Goal: Check status: Check status

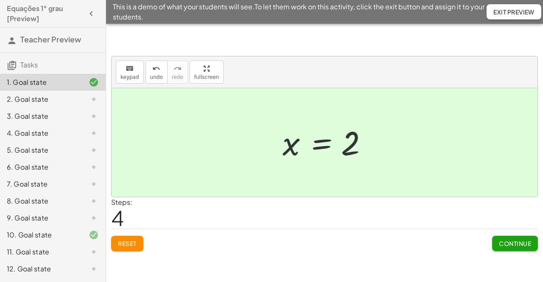
scroll to position [135, 0]
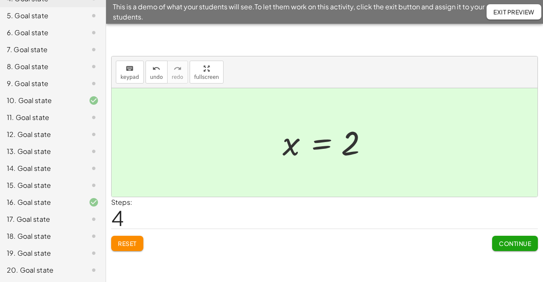
click at [36, 120] on div "11. Goal state" at bounding box center [41, 117] width 68 height 10
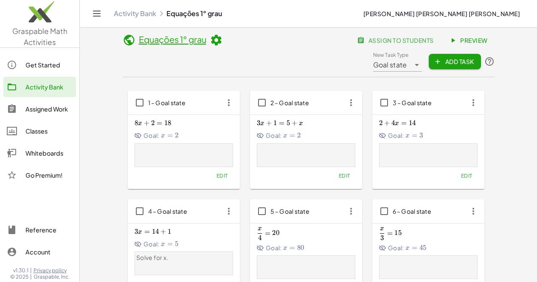
click at [35, 80] on link "Activity Bank" at bounding box center [39, 87] width 73 height 20
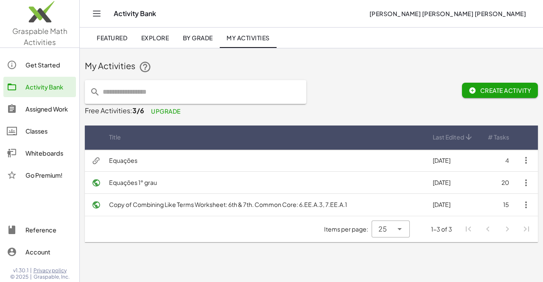
click at [34, 129] on div "Classes" at bounding box center [48, 131] width 47 height 10
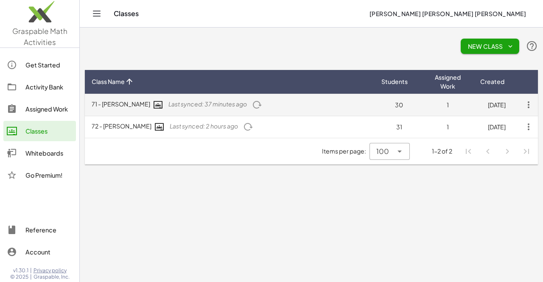
click at [175, 106] on span "Last synced: 37 minutes ago" at bounding box center [207, 104] width 79 height 8
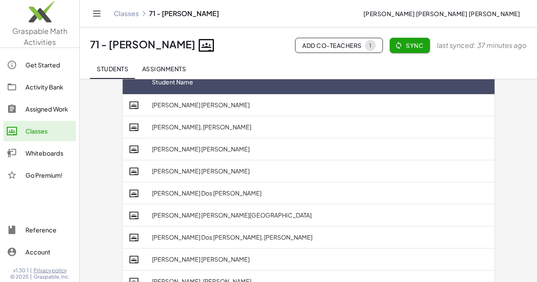
scroll to position [42, 0]
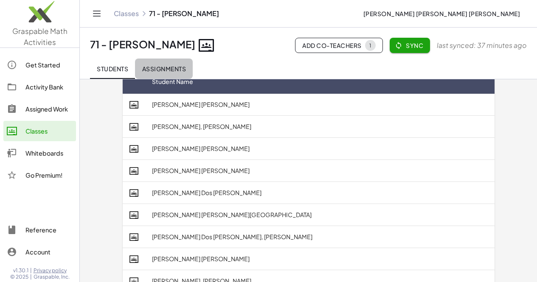
click at [152, 64] on button "Assignments" at bounding box center [164, 69] width 58 height 20
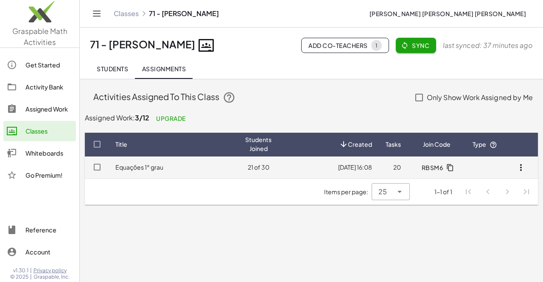
click at [135, 168] on link "Equações 1° grau" at bounding box center [139, 167] width 48 height 8
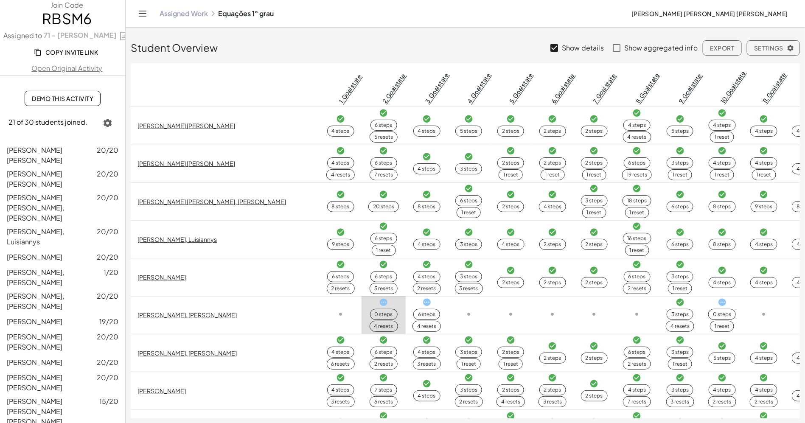
click at [225, 136] on td "[PERSON_NAME] [PERSON_NAME]" at bounding box center [225, 126] width 189 height 38
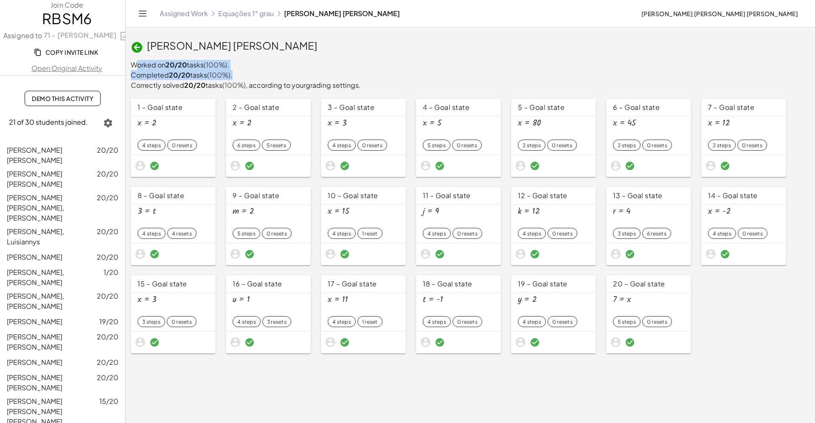
drag, startPoint x: 131, startPoint y: 67, endPoint x: 356, endPoint y: 76, distance: 224.7
click at [356, 76] on div "Worked on 20/20 tasks (100%) . Completed 20/20 tasks (100%) . Correctly solved …" at bounding box center [470, 209] width 679 height 299
click at [370, 78] on div "Completed 20/20 tasks (100%) ." at bounding box center [470, 75] width 679 height 10
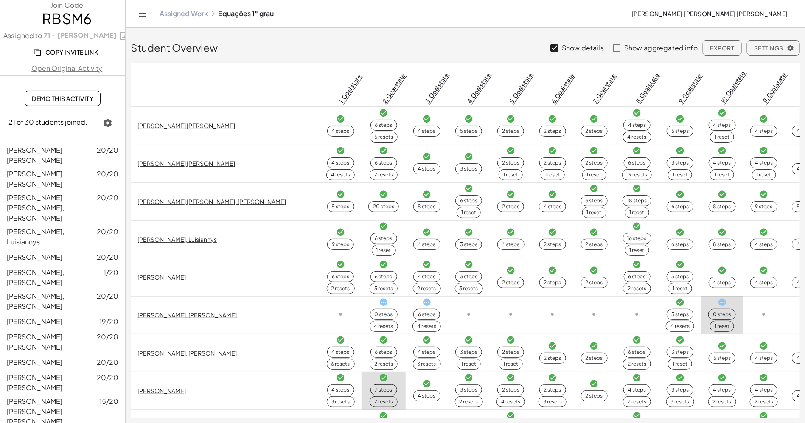
click at [64, 268] on span "[PERSON_NAME], [PERSON_NAME]" at bounding box center [35, 277] width 57 height 19
click at [62, 253] on span "[PERSON_NAME]" at bounding box center [35, 257] width 56 height 9
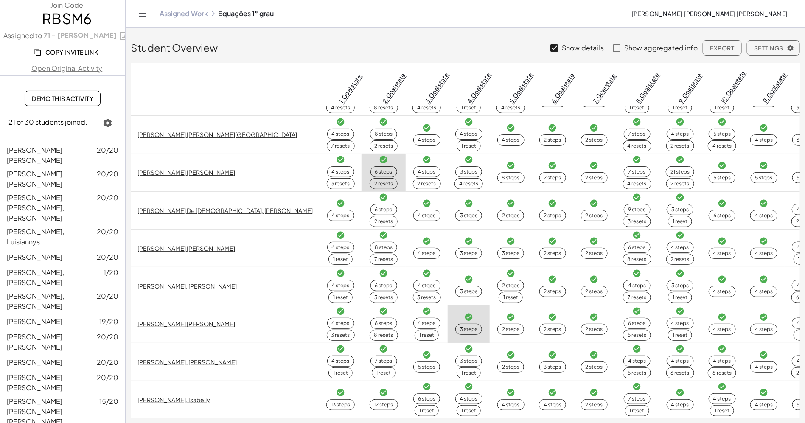
scroll to position [509, 0]
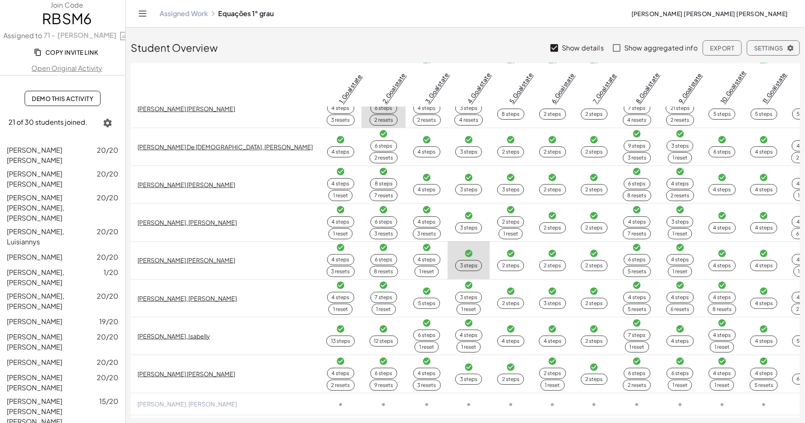
click at [181, 282] on link "[PERSON_NAME], Isabelly" at bounding box center [174, 336] width 73 height 8
